Goal: Find contact information: Find contact information

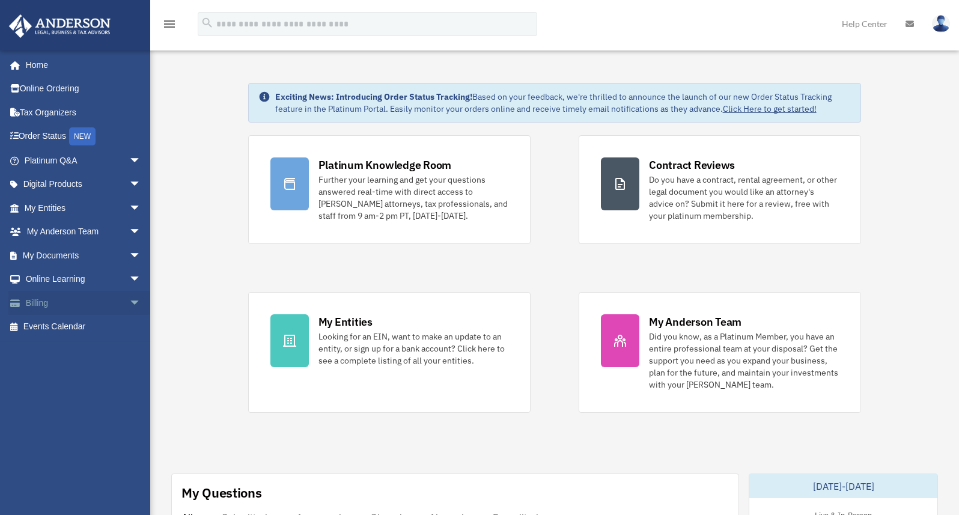
click at [129, 308] on span "arrow_drop_down" at bounding box center [141, 303] width 24 height 25
click at [936, 27] on img at bounding box center [941, 23] width 18 height 17
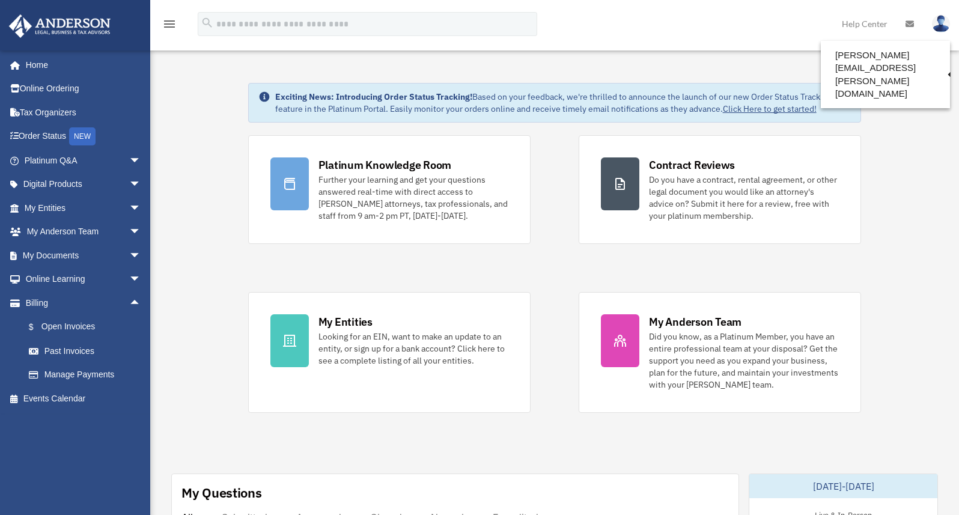
click at [768, 59] on link "My Profile" at bounding box center [745, 56] width 120 height 25
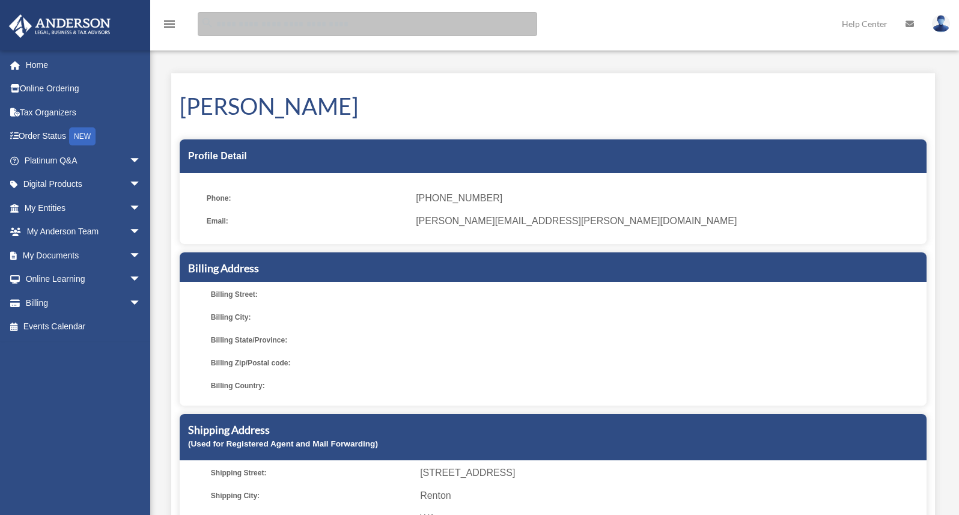
click at [263, 24] on input "search" at bounding box center [367, 24] width 339 height 24
type input "**********"
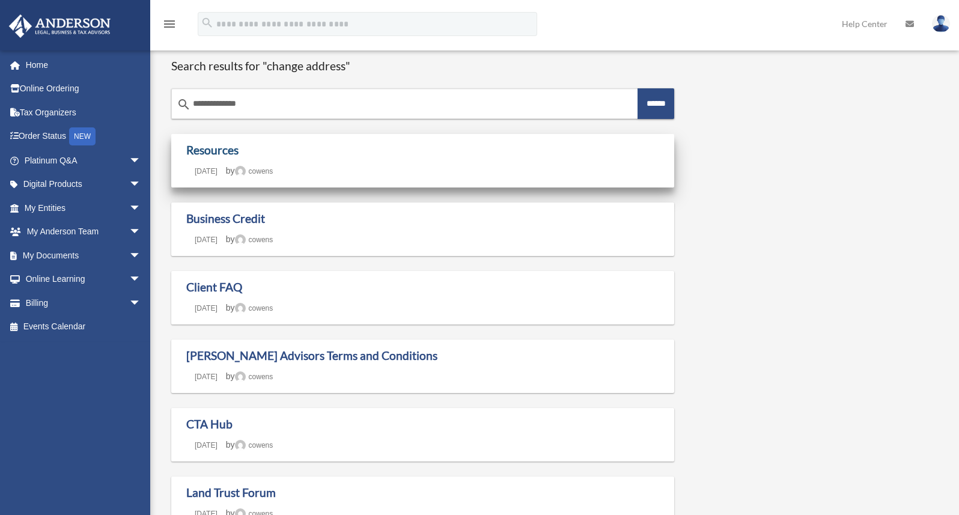
click at [222, 148] on link "Resources" at bounding box center [212, 150] width 52 height 14
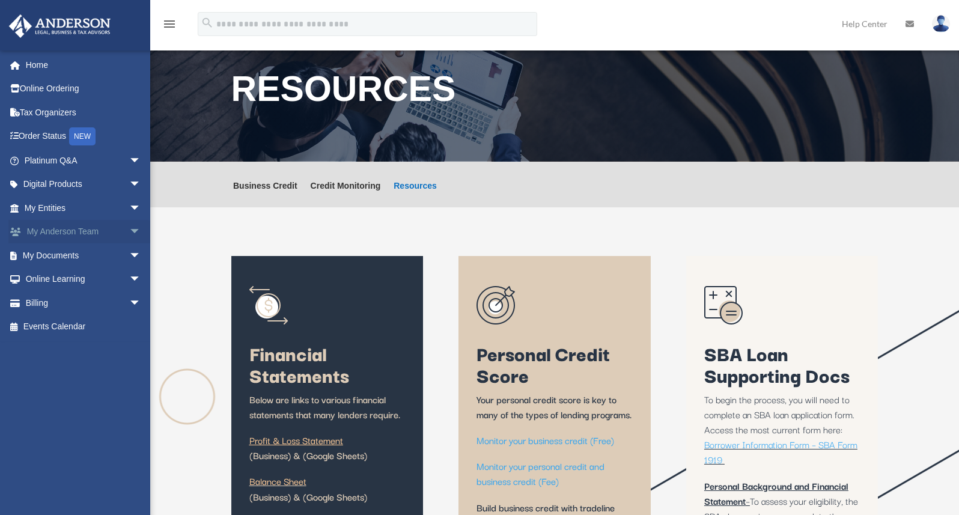
click at [101, 225] on link "My Anderson Team arrow_drop_down" at bounding box center [83, 232] width 151 height 24
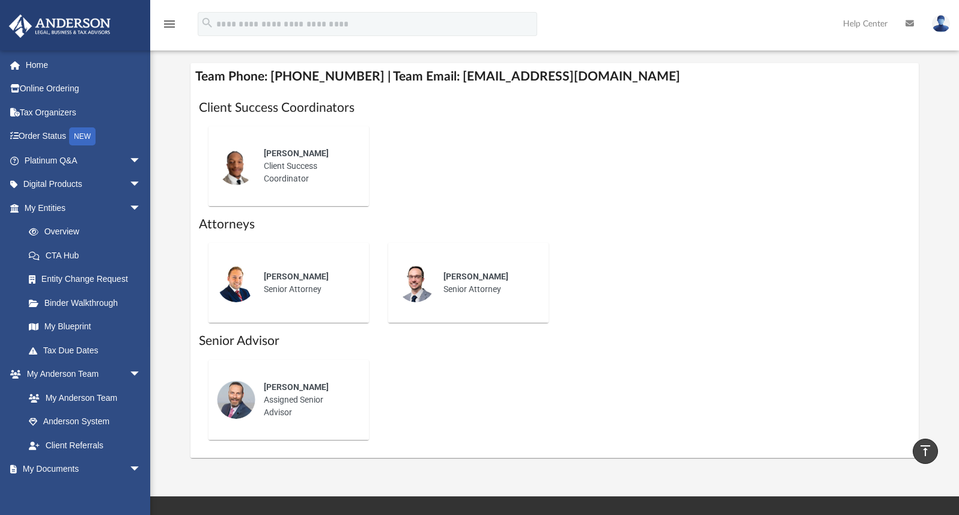
scroll to position [657, 0]
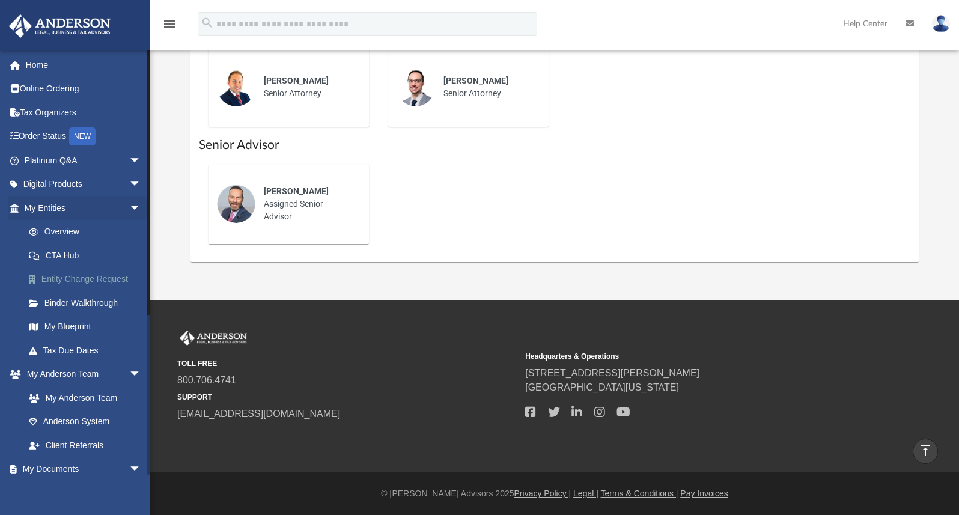
click at [107, 281] on link "Entity Change Request" at bounding box center [88, 279] width 142 height 24
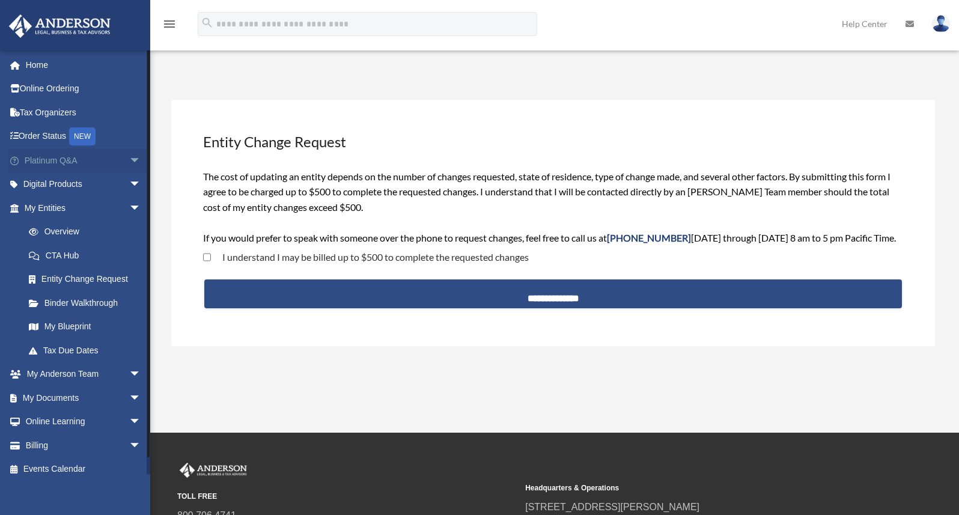
click at [129, 158] on span "arrow_drop_down" at bounding box center [141, 160] width 24 height 25
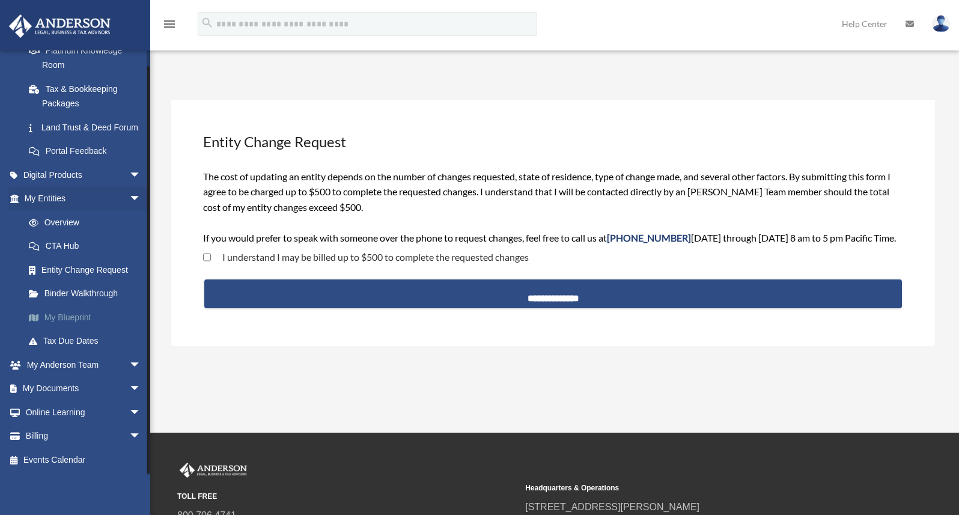
scroll to position [267, 0]
click at [77, 443] on link "Billing arrow_drop_down" at bounding box center [83, 436] width 151 height 24
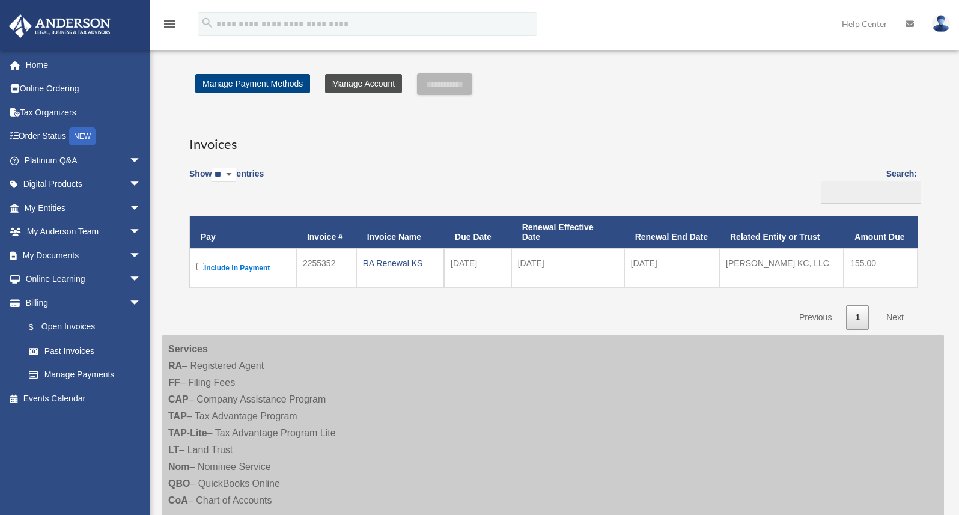
click at [357, 81] on link "Manage Account" at bounding box center [363, 83] width 77 height 19
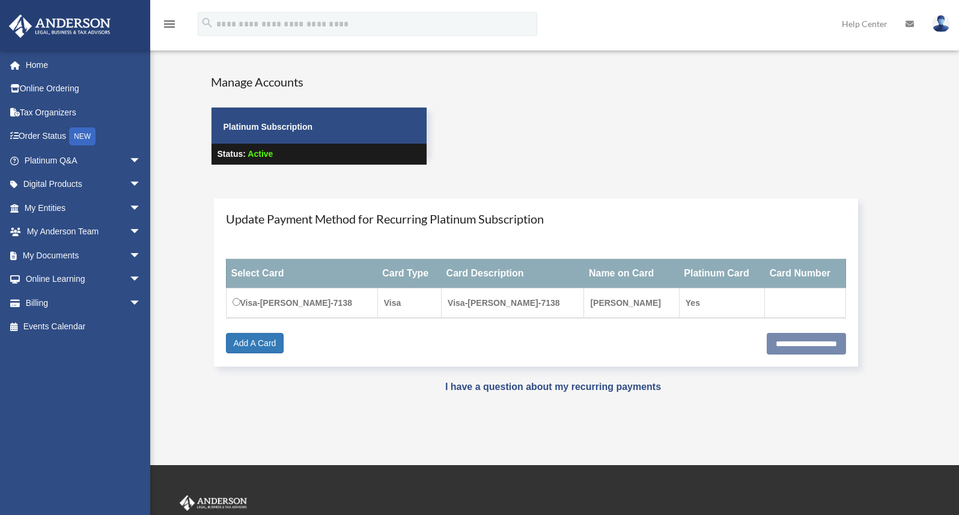
click at [939, 20] on img at bounding box center [941, 23] width 18 height 17
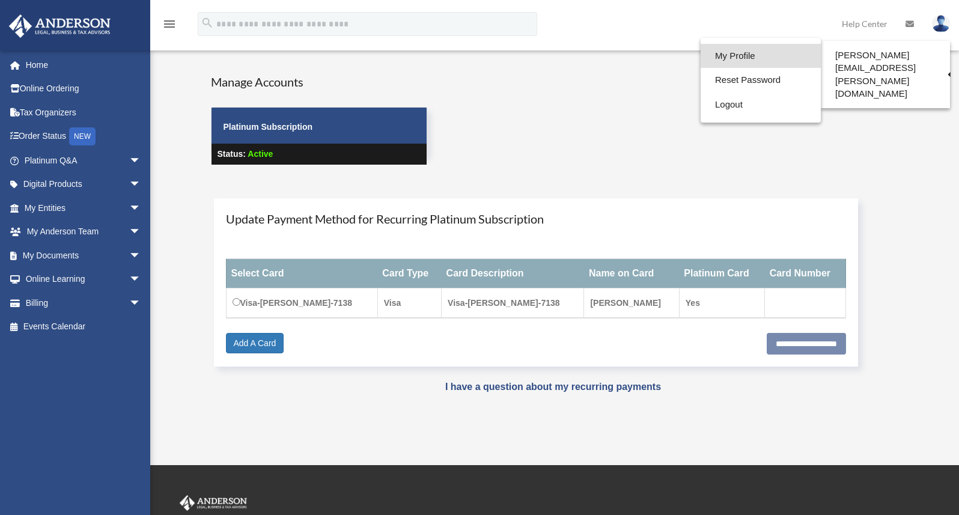
click at [736, 55] on link "My Profile" at bounding box center [760, 56] width 120 height 25
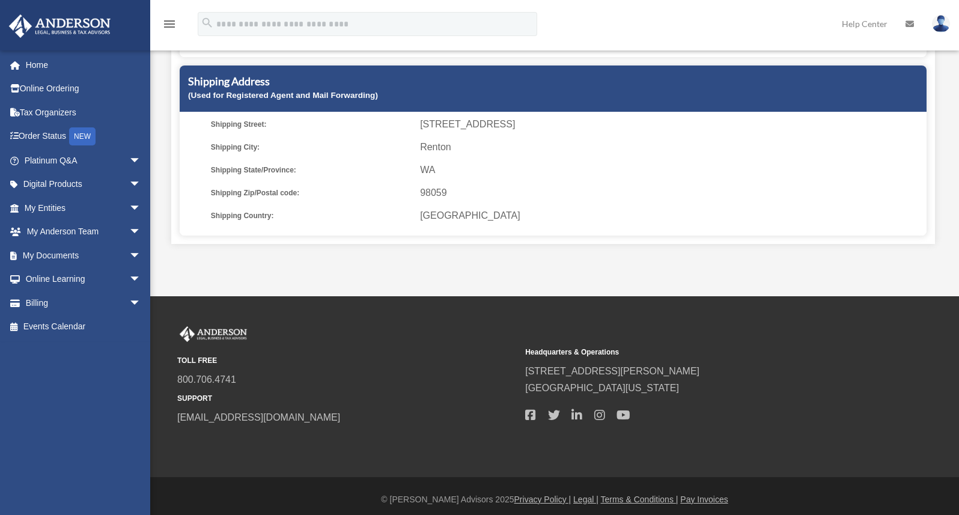
scroll to position [355, 0]
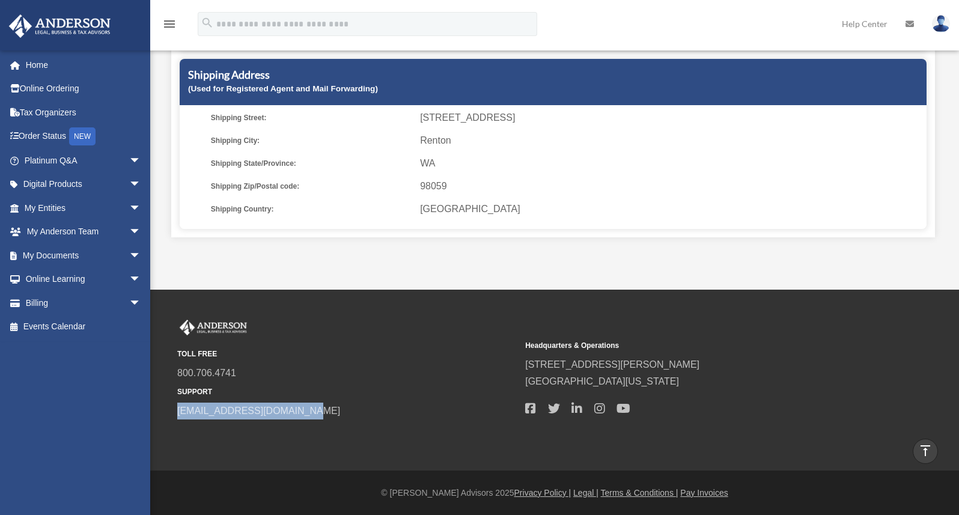
drag, startPoint x: 318, startPoint y: 408, endPoint x: 178, endPoint y: 417, distance: 140.2
click at [171, 418] on div "TOLL FREE 800.706.4741 SUPPORT info@andersonadvisors.com Headquarters & Operati…" at bounding box center [554, 370] width 772 height 100
copy link "[EMAIL_ADDRESS][DOMAIN_NAME]"
click at [38, 62] on link "Home" at bounding box center [83, 65] width 151 height 24
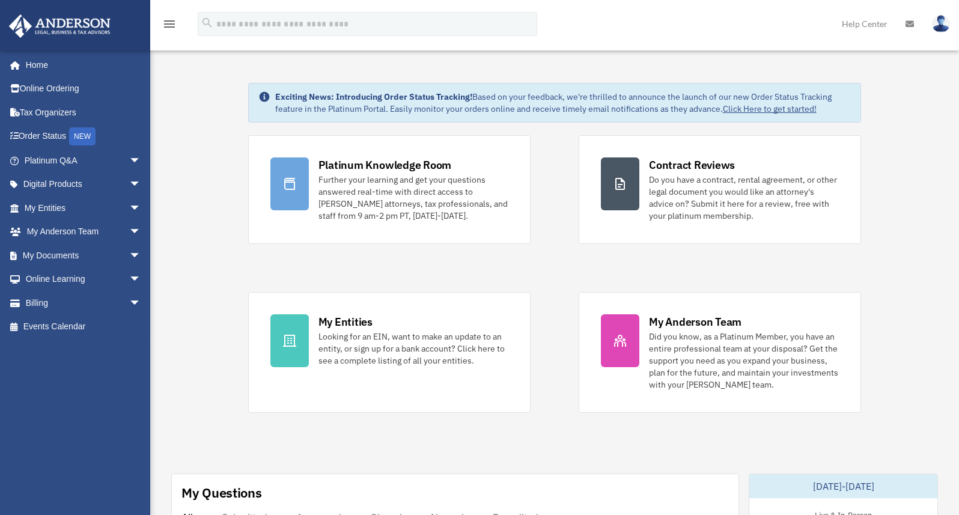
click at [936, 27] on img at bounding box center [941, 23] width 18 height 17
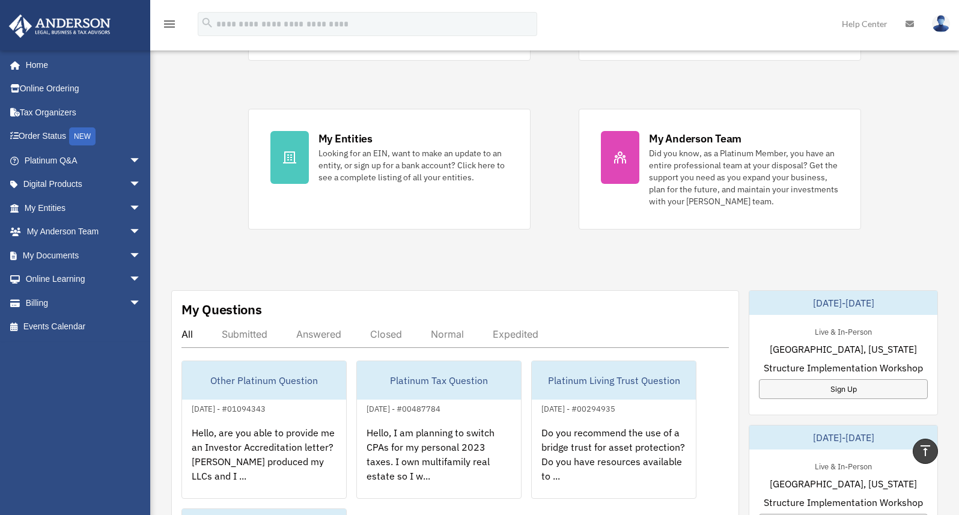
scroll to position [180, 0]
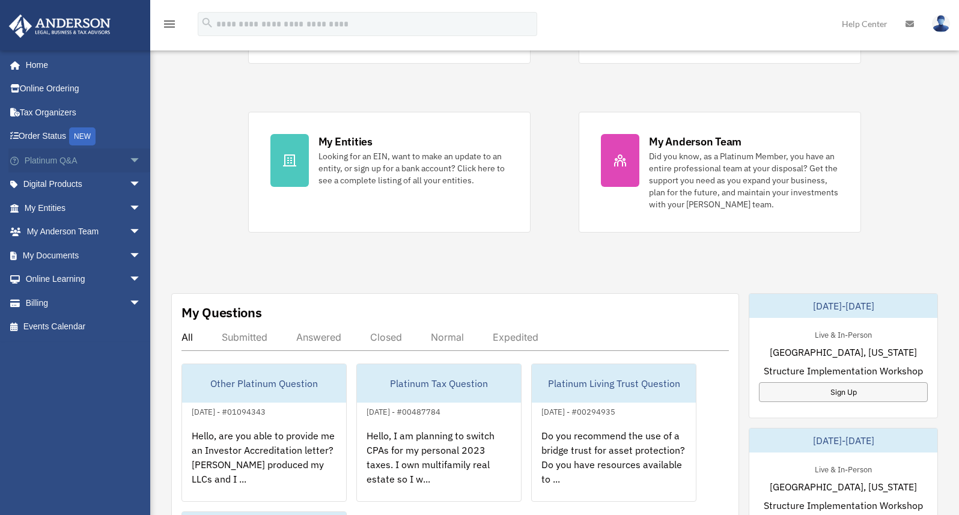
click at [43, 157] on link "Platinum Q&A arrow_drop_down" at bounding box center [83, 160] width 151 height 24
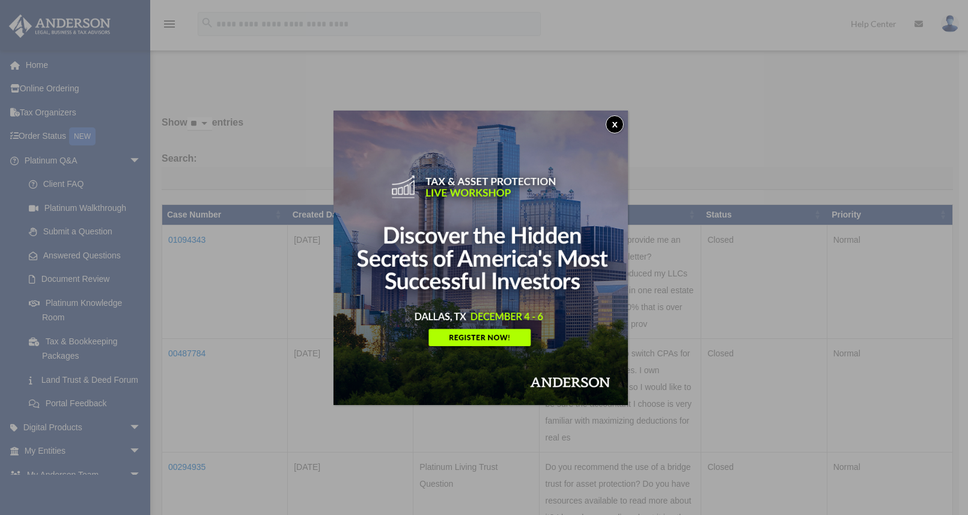
click at [618, 121] on button "x" at bounding box center [614, 124] width 18 height 18
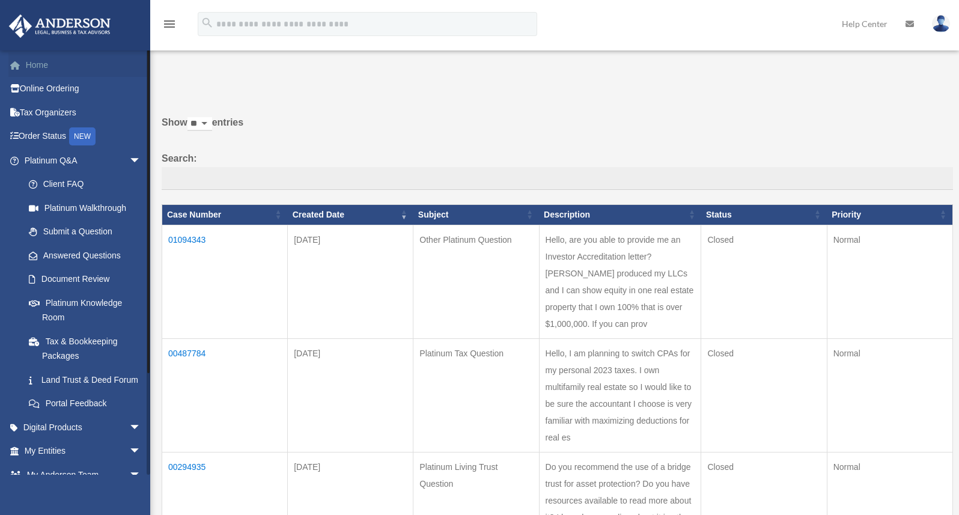
click at [31, 68] on link "Home" at bounding box center [83, 65] width 151 height 24
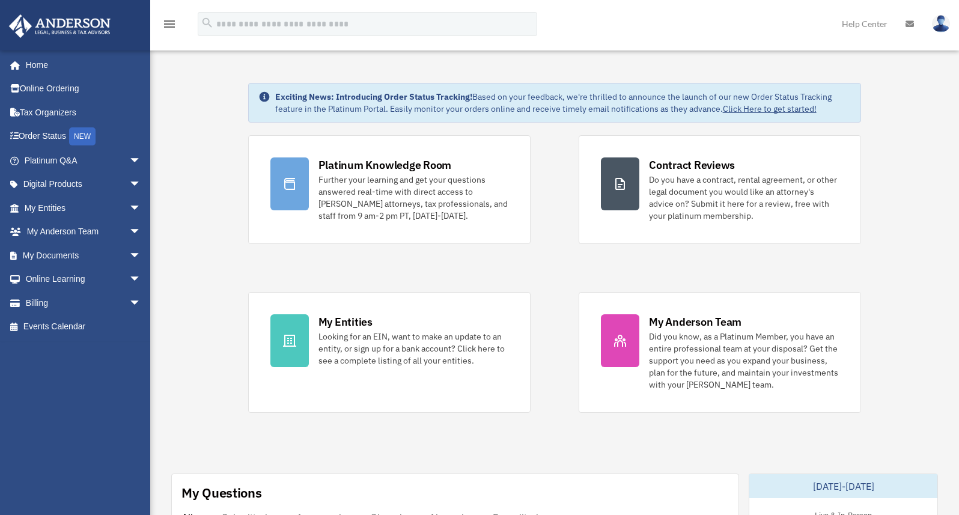
click at [936, 26] on img at bounding box center [941, 23] width 18 height 17
drag, startPoint x: 223, startPoint y: 1, endPoint x: 241, endPoint y: 279, distance: 278.1
